Goal: Information Seeking & Learning: Check status

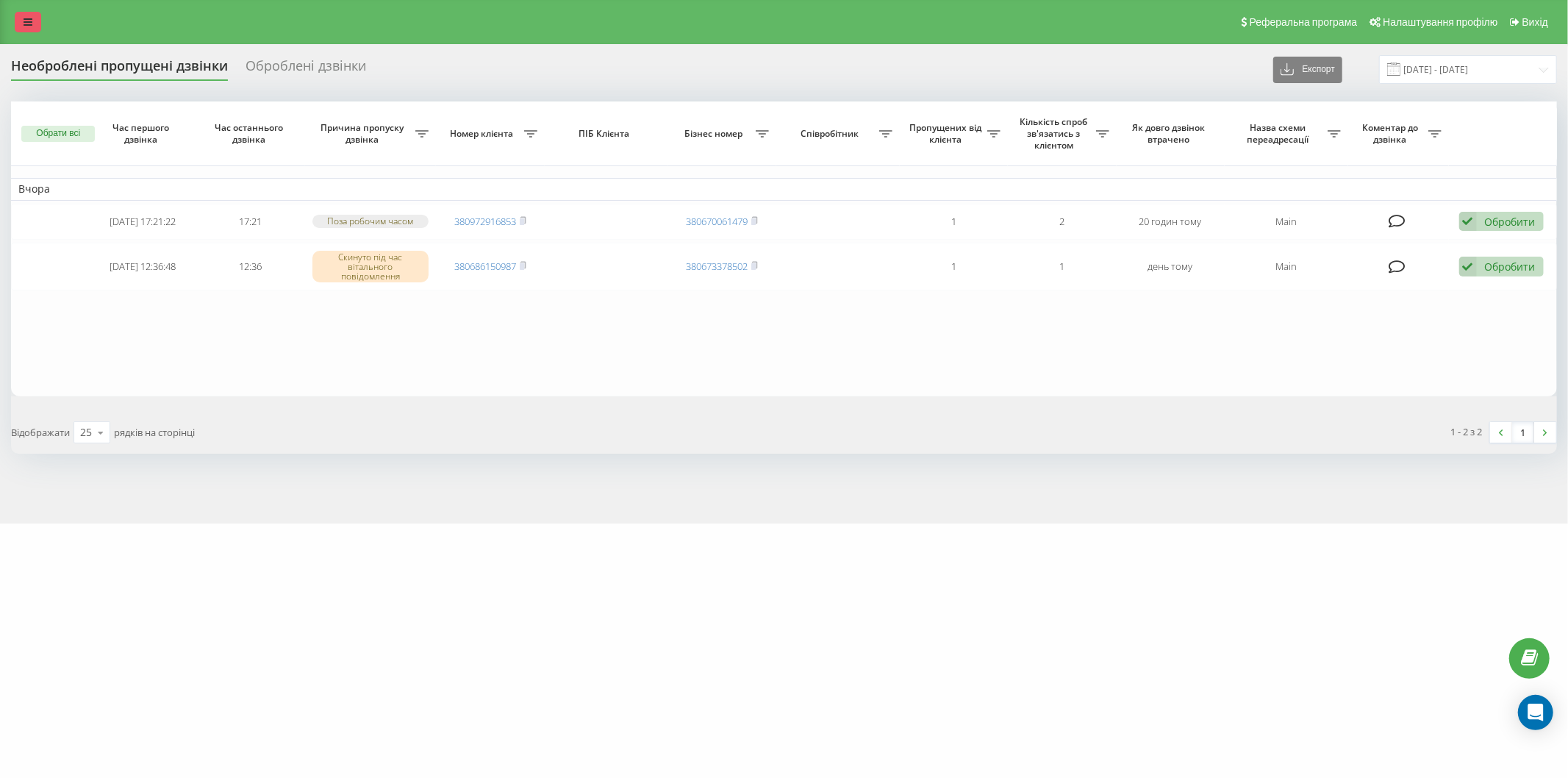
click at [26, 24] on icon at bounding box center [28, 22] width 9 height 10
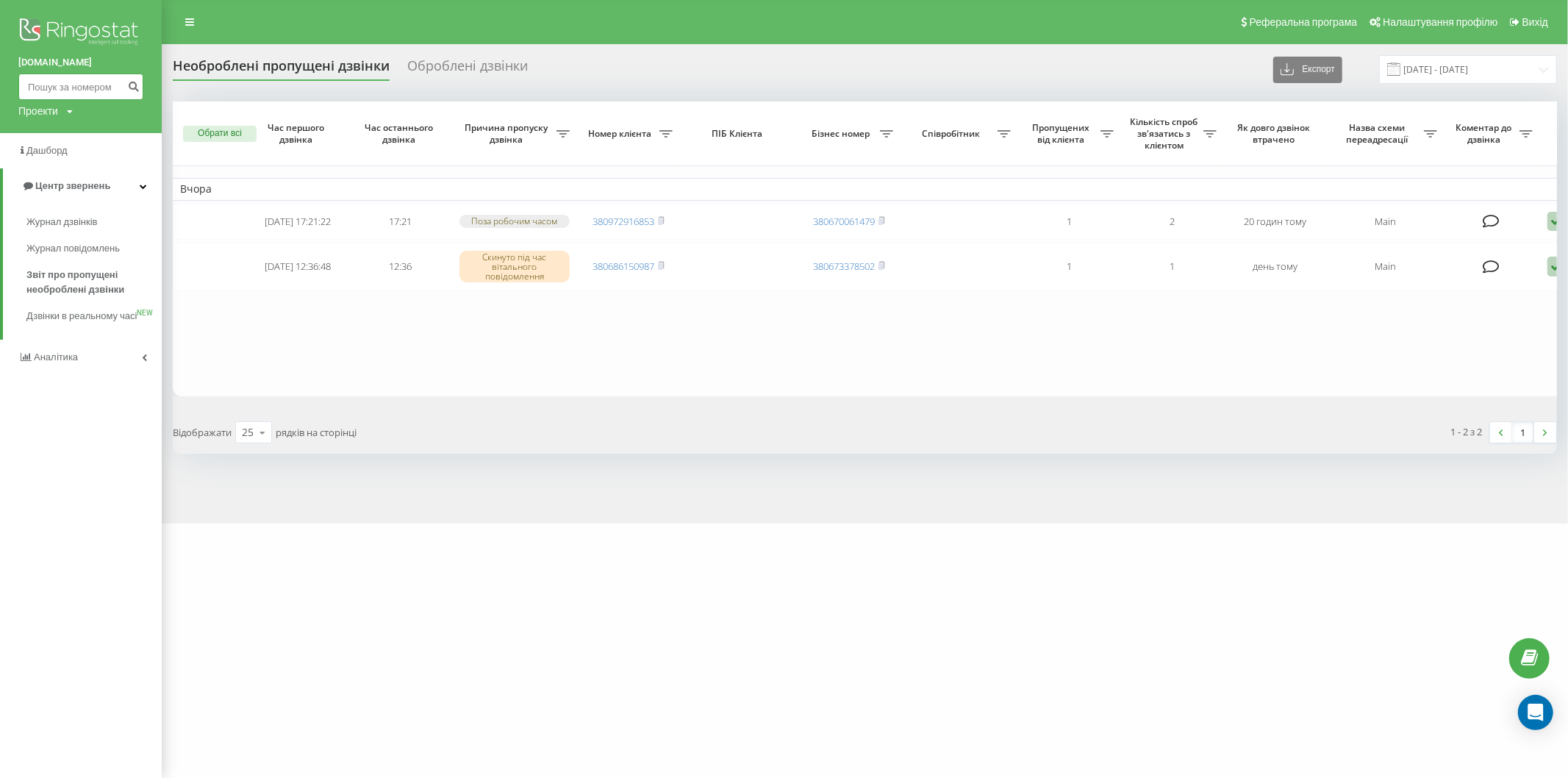
click at [43, 91] on input at bounding box center [81, 87] width 125 height 27
paste input "[PHONE_NUMBER]"
type input "0979481577"
click at [134, 78] on button "submit" at bounding box center [133, 87] width 20 height 27
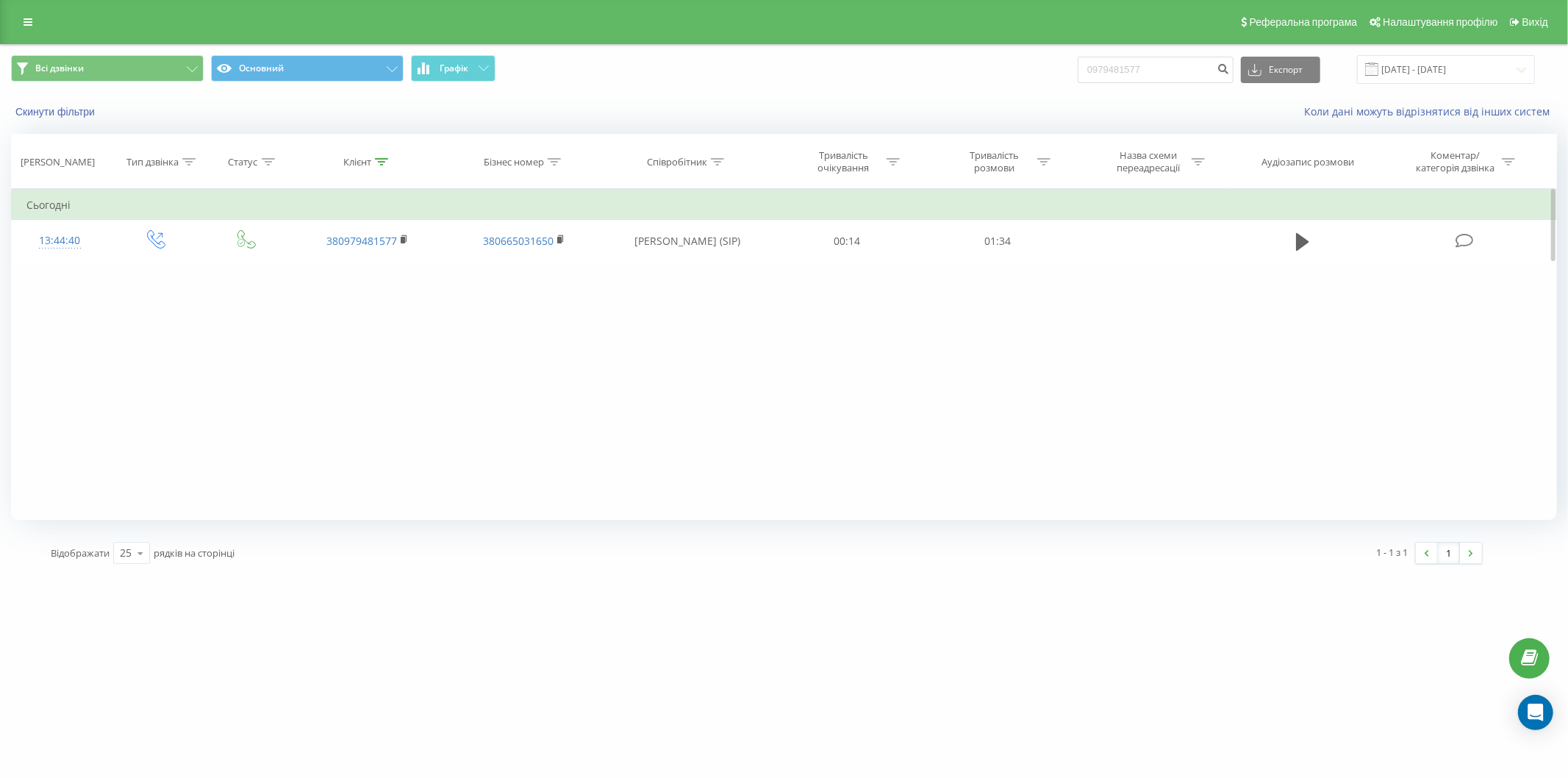
drag, startPoint x: 1305, startPoint y: 235, endPoint x: 1287, endPoint y: 272, distance: 41.1
click at [1306, 236] on icon at bounding box center [1303, 242] width 13 height 21
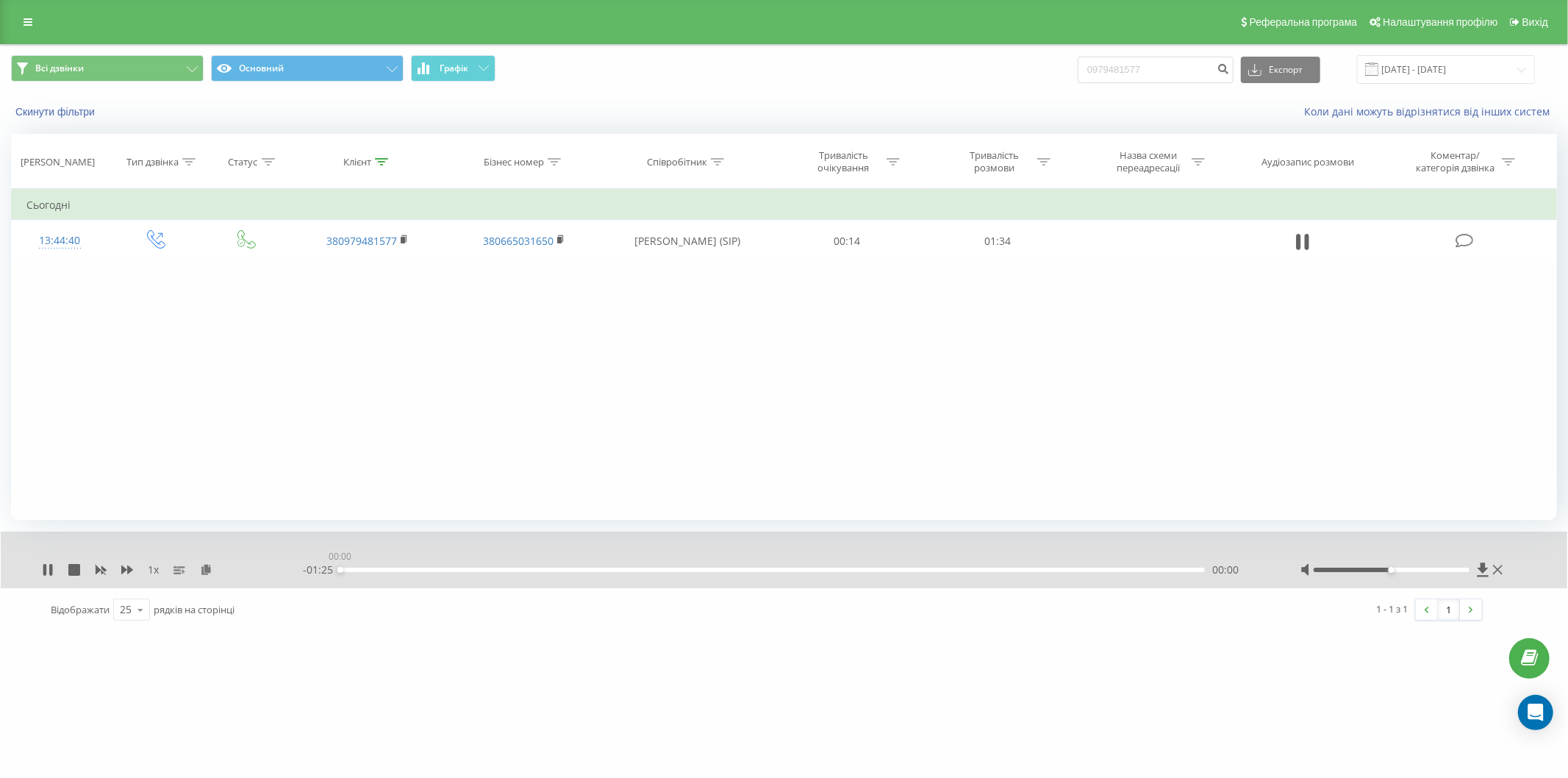
drag, startPoint x: 914, startPoint y: 567, endPoint x: 947, endPoint y: 566, distance: 33.0
click at [919, 567] on div "00:00" at bounding box center [772, 570] width 864 height 4
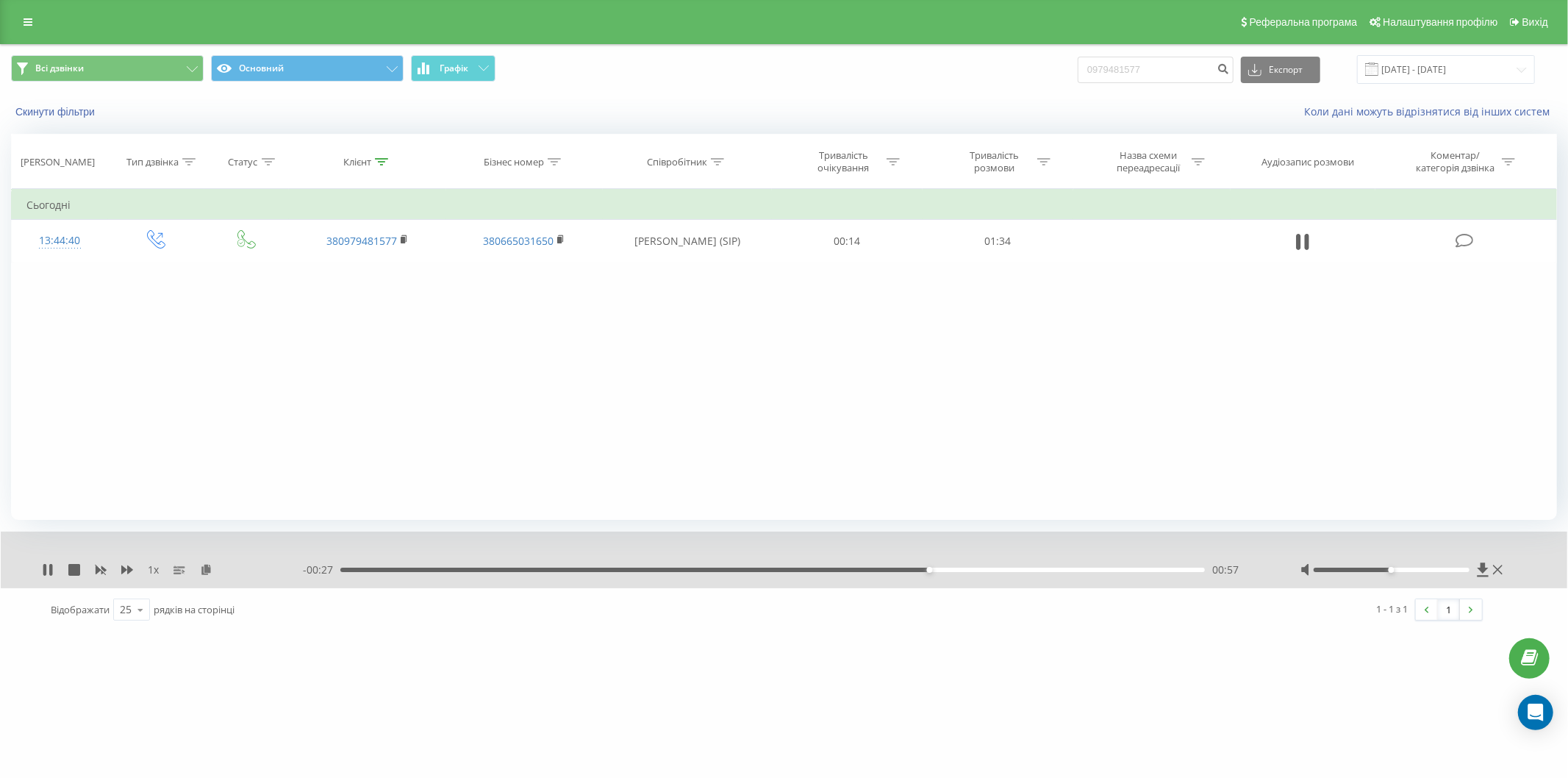
click at [981, 567] on div "- 00:27 00:57 00:57" at bounding box center [783, 570] width 961 height 15
click at [982, 569] on div "00:58" at bounding box center [772, 570] width 864 height 4
click at [1034, 571] on div "01:08" at bounding box center [772, 570] width 864 height 4
click at [939, 569] on div "01:12" at bounding box center [772, 570] width 864 height 4
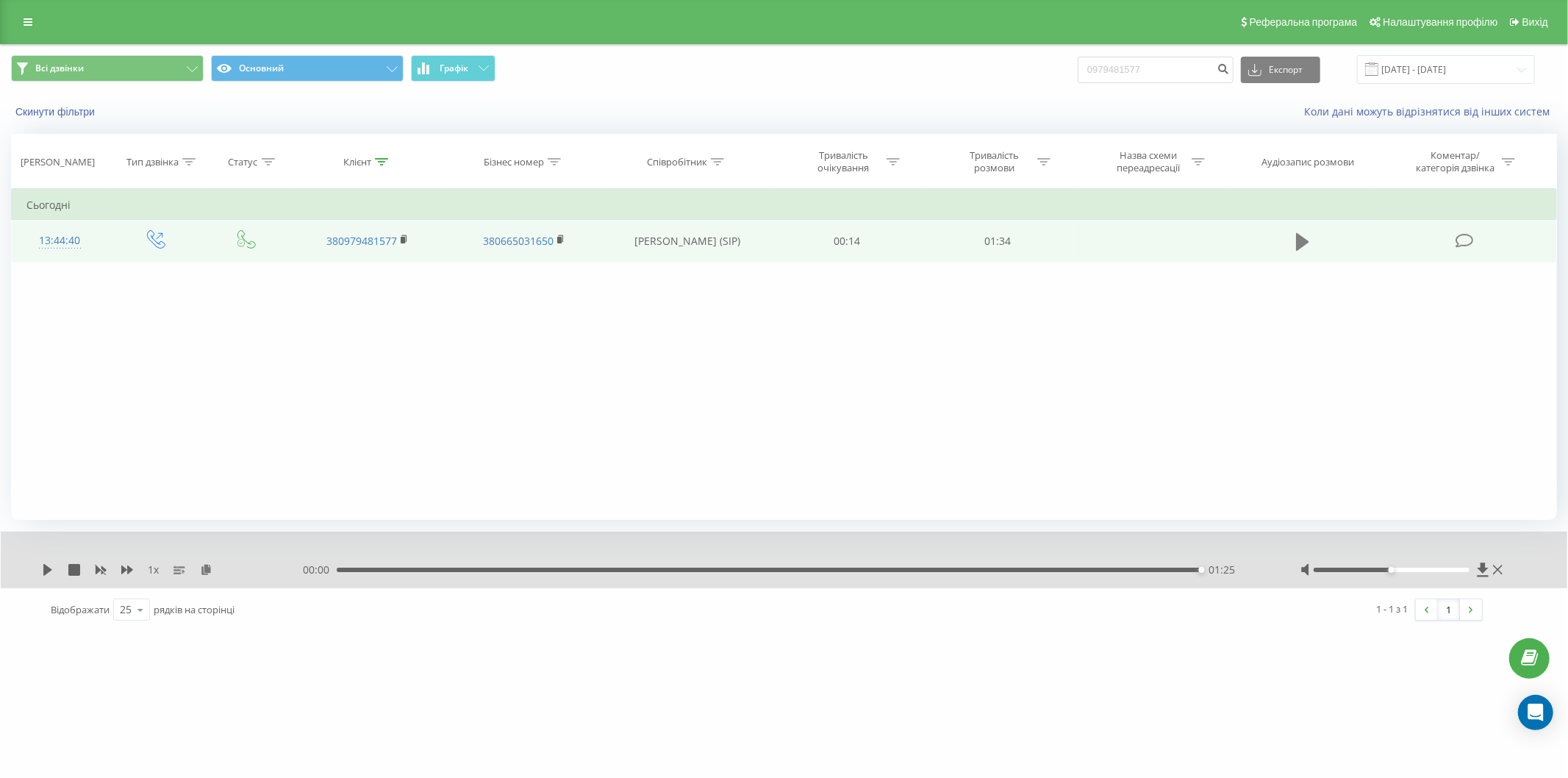
click at [1303, 245] on icon at bounding box center [1303, 242] width 13 height 18
click at [52, 570] on div "1 x" at bounding box center [172, 570] width 261 height 15
click at [50, 570] on icon at bounding box center [48, 570] width 9 height 12
click at [1102, 562] on div "00:00 01:25 01:25" at bounding box center [783, 570] width 961 height 15
drag, startPoint x: 1119, startPoint y: 572, endPoint x: 1197, endPoint y: 577, distance: 78.2
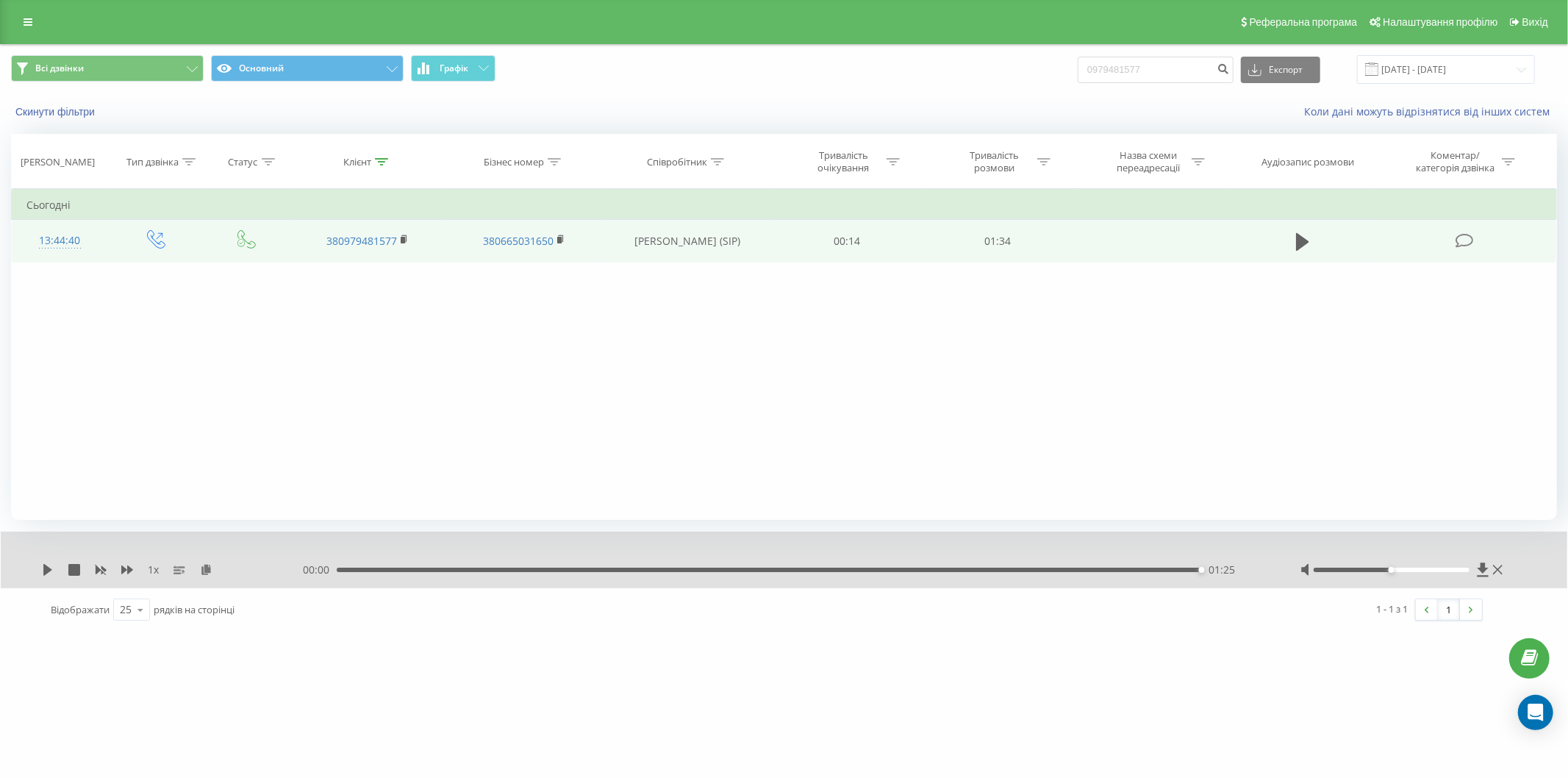
click at [1143, 576] on div "00:00 01:25 01:25" at bounding box center [783, 570] width 961 height 15
drag, startPoint x: 1201, startPoint y: 570, endPoint x: 1112, endPoint y: 570, distance: 89.0
click at [1141, 570] on div "01:19" at bounding box center [1144, 570] width 6 height 6
click at [1047, 572] on div "- 00:09 01:15 01:15" at bounding box center [783, 570] width 961 height 15
drag, startPoint x: 1039, startPoint y: 567, endPoint x: 1063, endPoint y: 570, distance: 24.2
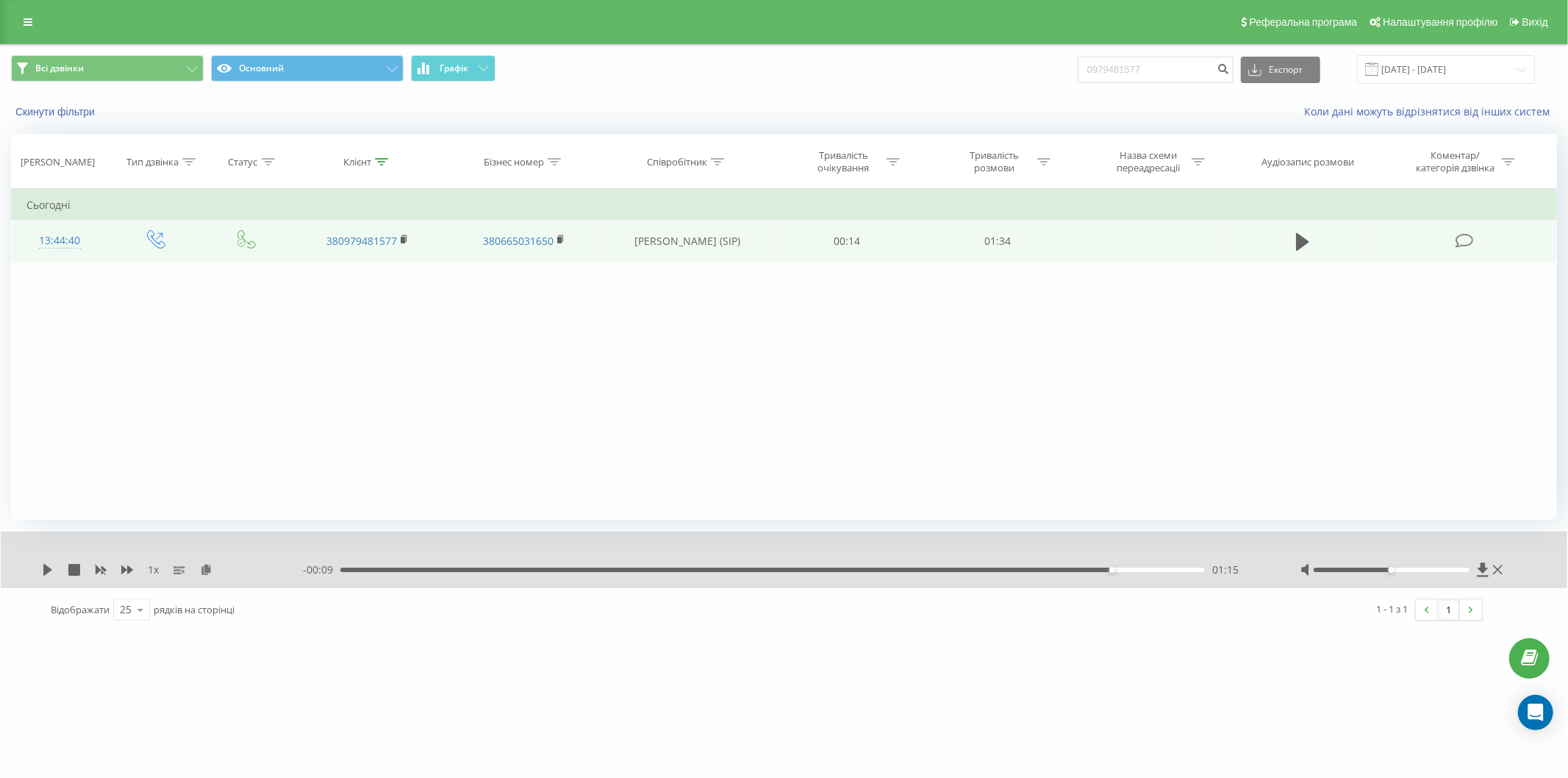
click at [1046, 568] on div "- 00:09 01:15 01:15" at bounding box center [783, 570] width 961 height 15
drag, startPoint x: 1113, startPoint y: 568, endPoint x: 998, endPoint y: 570, distance: 115.0
click at [998, 570] on div "01:04" at bounding box center [998, 570] width 6 height 6
click at [43, 575] on icon at bounding box center [48, 570] width 12 height 12
drag, startPoint x: 1090, startPoint y: 564, endPoint x: 1068, endPoint y: 566, distance: 22.1
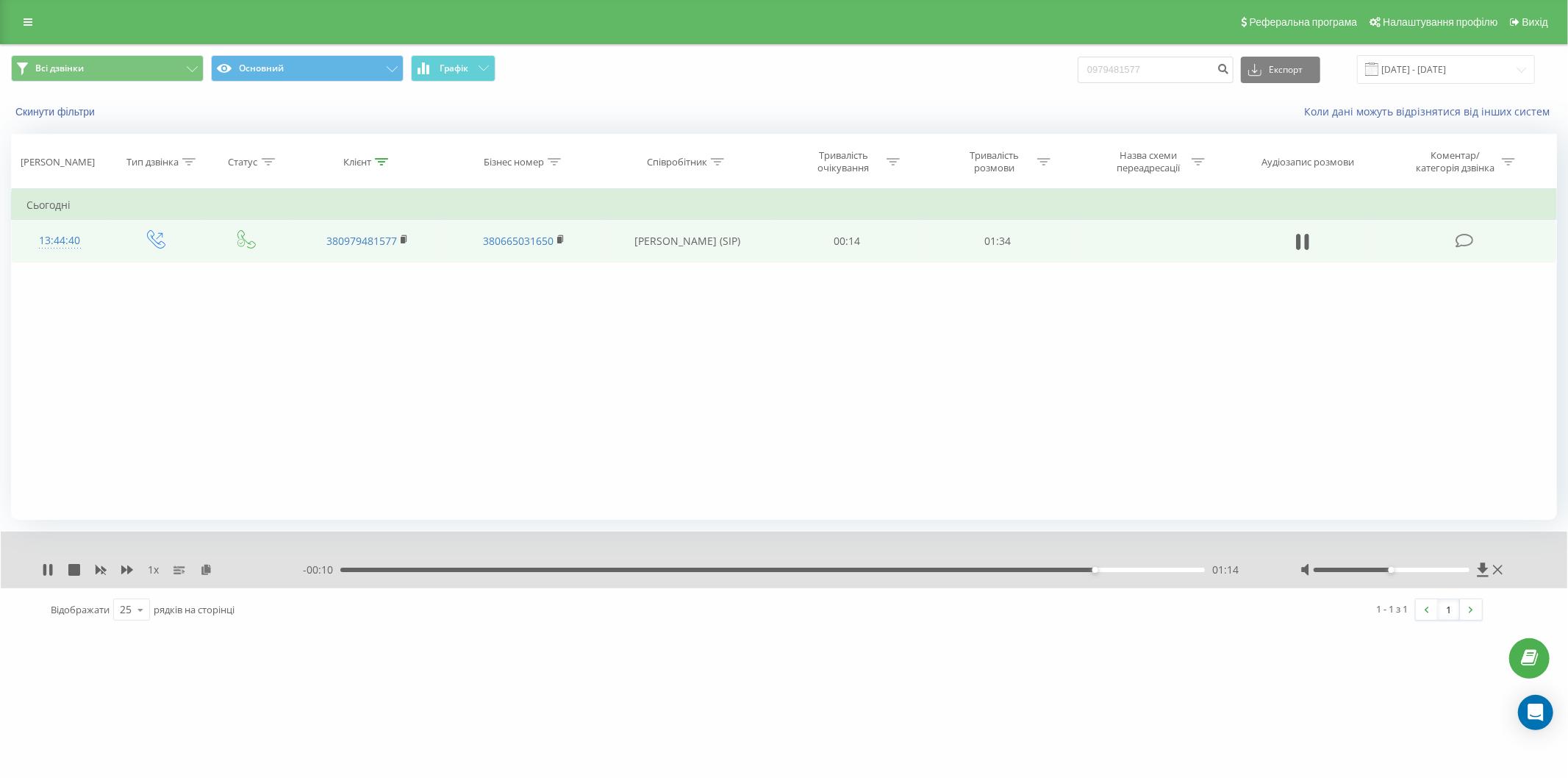
click at [1068, 566] on div "- 00:10 01:14 01:14" at bounding box center [783, 570] width 961 height 15
drag, startPoint x: 1107, startPoint y: 567, endPoint x: 1027, endPoint y: 567, distance: 80.0
click at [1027, 567] on div "01:07" at bounding box center [1028, 570] width 6 height 6
drag, startPoint x: 1071, startPoint y: 570, endPoint x: 1021, endPoint y: 570, distance: 50.0
click at [1021, 570] on div "01:06" at bounding box center [772, 570] width 864 height 4
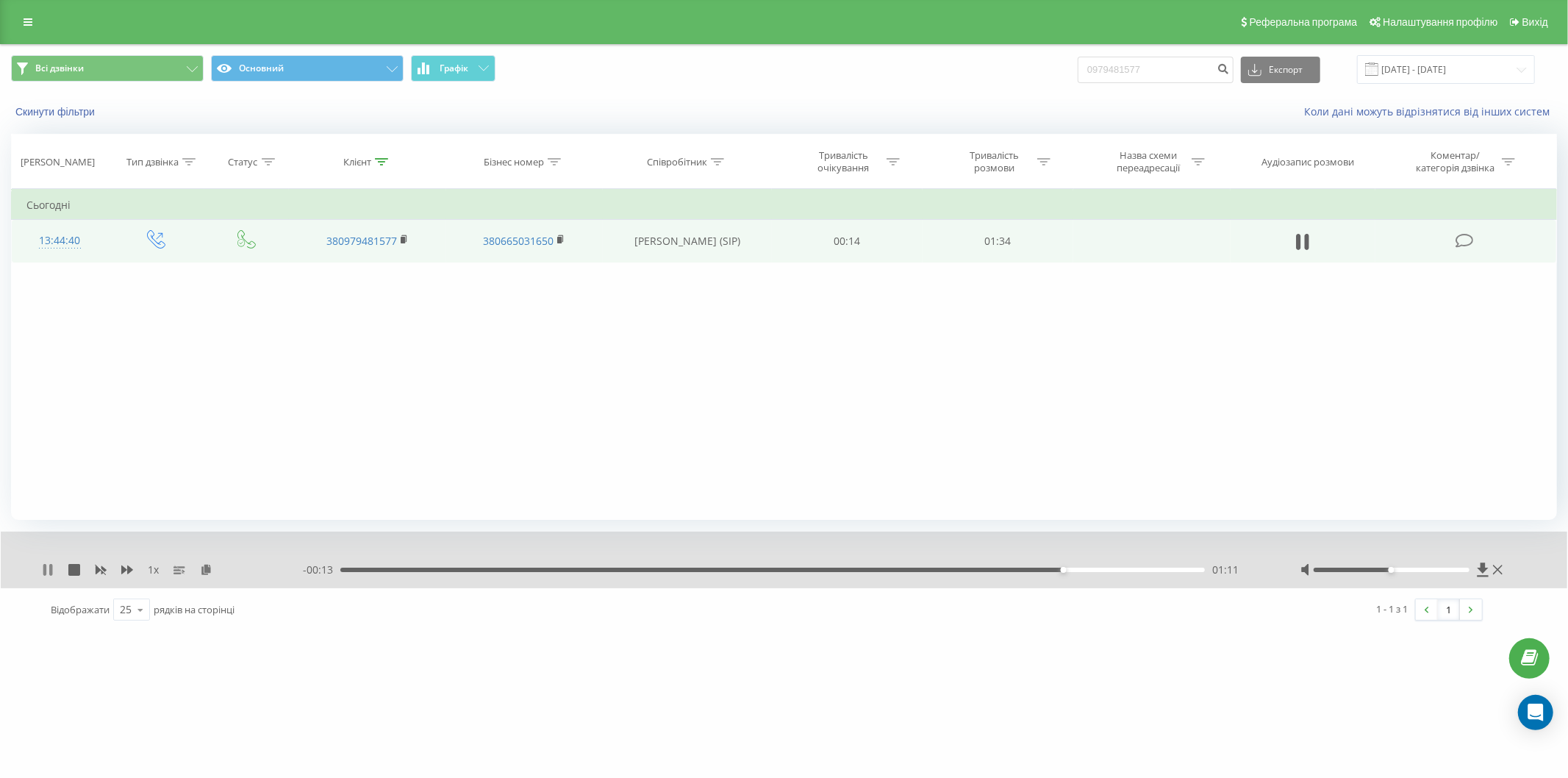
click at [46, 564] on icon at bounding box center [45, 570] width 3 height 12
